Goal: Task Accomplishment & Management: Use online tool/utility

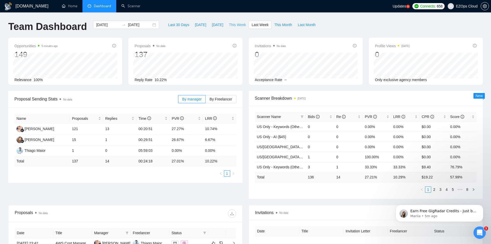
click at [236, 24] on span "This Week" at bounding box center [237, 25] width 17 height 6
type input "2025-08-11"
type input "2025-08-17"
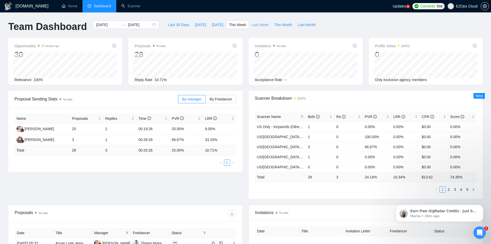
click at [265, 22] on button "Last Week" at bounding box center [260, 25] width 23 height 8
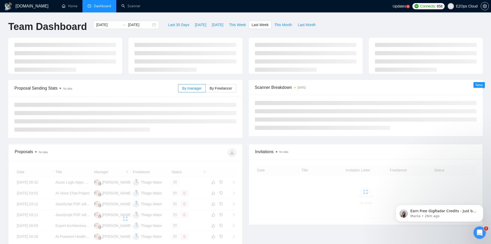
type input "2025-08-04"
type input "2025-08-10"
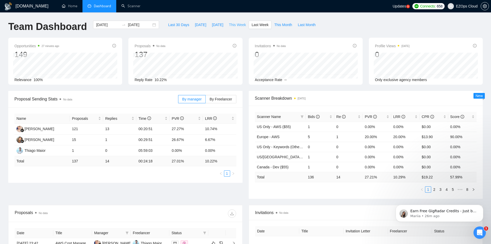
click at [238, 24] on span "This Week" at bounding box center [237, 25] width 17 height 6
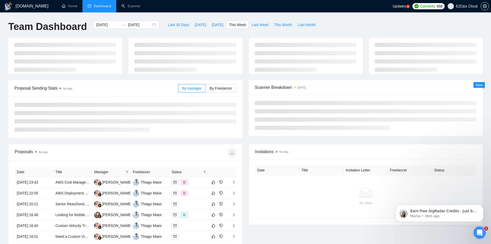
type input "2025-08-11"
type input "2025-08-17"
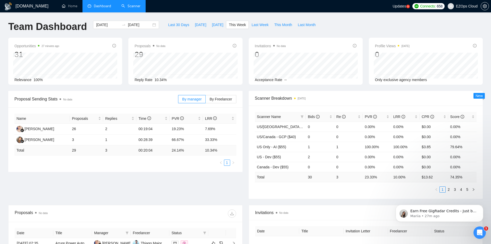
click at [138, 6] on link "Scanner" at bounding box center [130, 6] width 19 height 4
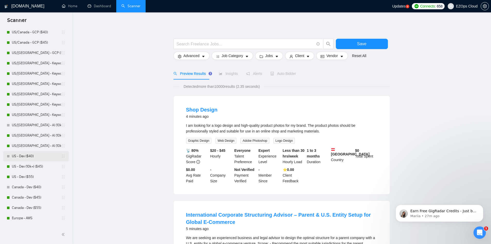
scroll to position [335, 0]
drag, startPoint x: 31, startPoint y: 114, endPoint x: 234, endPoint y: 141, distance: 204.4
click at [31, 114] on link "US/[GEOGRAPHIC_DATA] - AI (10k+) ($45)" at bounding box center [36, 114] width 49 height 10
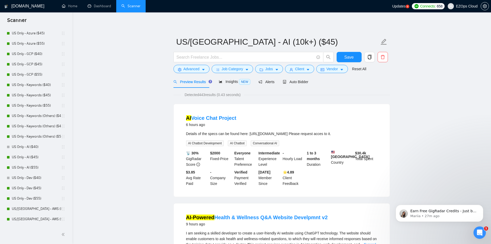
scroll to position [77, 0]
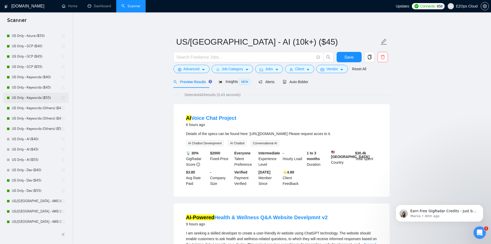
scroll to position [77, 0]
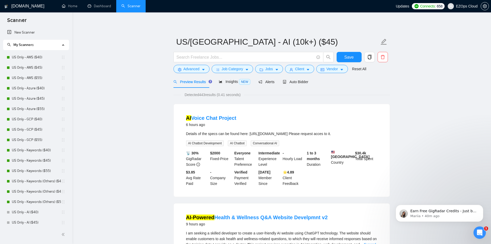
scroll to position [26, 0]
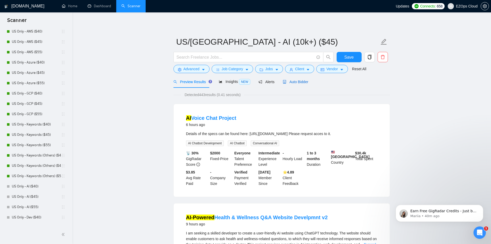
click at [300, 83] on span "Auto Bidder" at bounding box center [296, 82] width 26 height 4
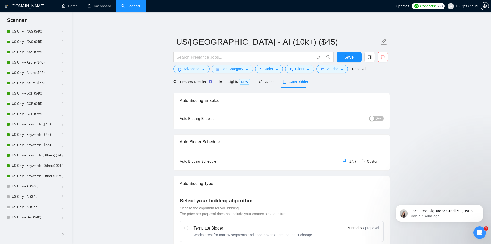
checkbox input "true"
click at [92, 7] on link "Dashboard" at bounding box center [99, 6] width 23 height 4
